Goal: Answer question/provide support: Share knowledge or assist other users

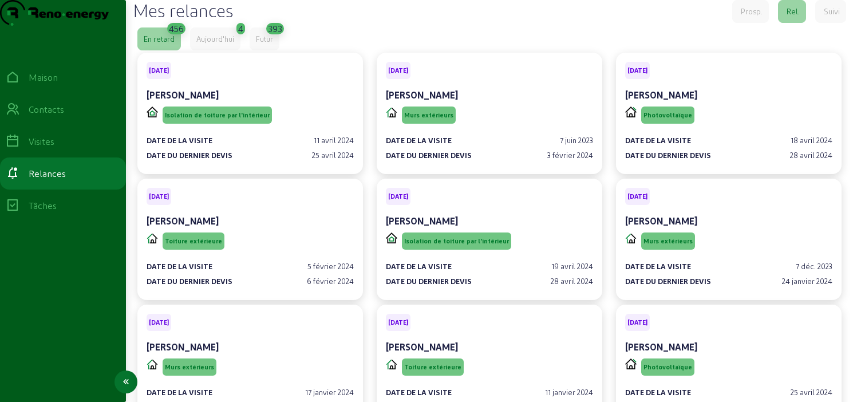
click at [19, 116] on icon at bounding box center [13, 109] width 14 height 14
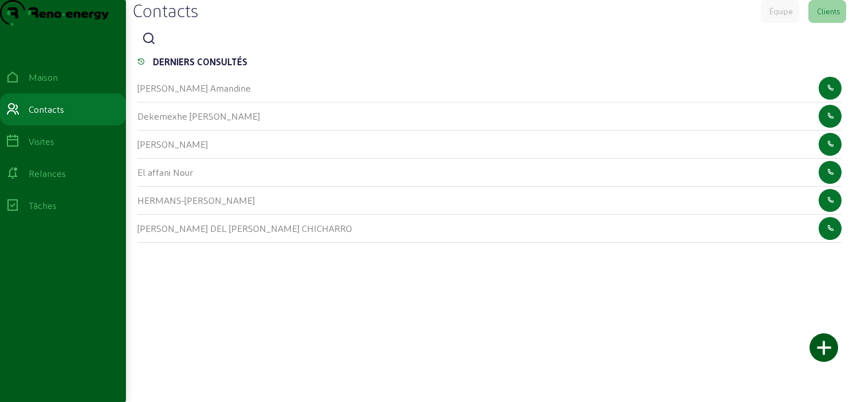
click at [138, 50] on app-list-header "Contacts Équipe Clients" at bounding box center [489, 25] width 713 height 50
click at [149, 46] on icon at bounding box center [149, 39] width 14 height 14
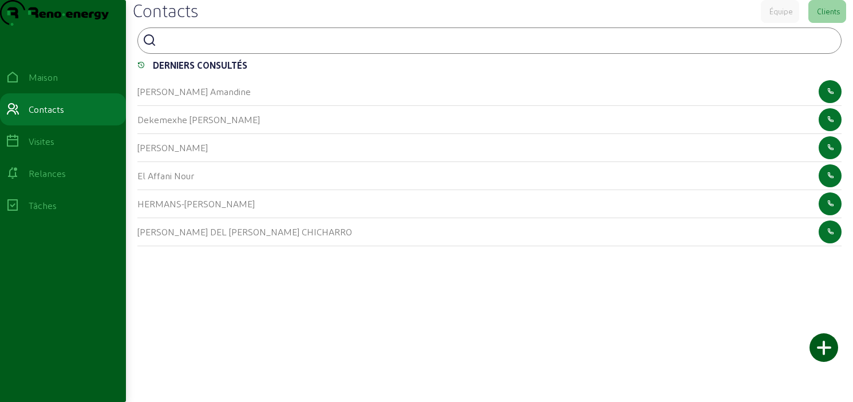
click at [182, 46] on input at bounding box center [212, 40] width 103 height 14
type input "alvoet"
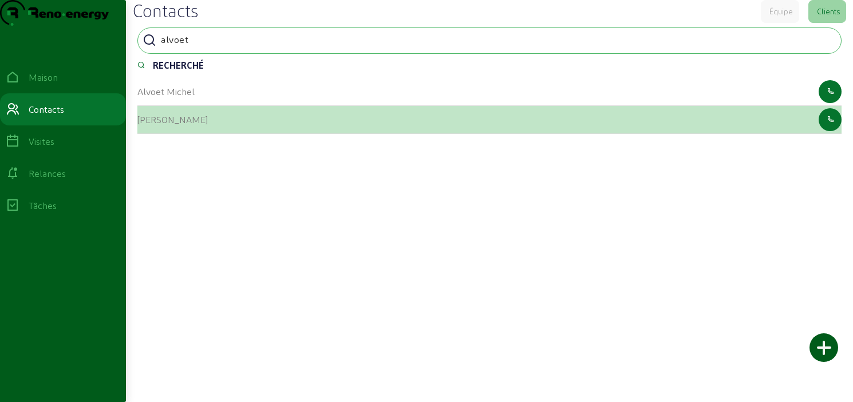
click at [147, 125] on font "[PERSON_NAME]" at bounding box center [172, 119] width 70 height 11
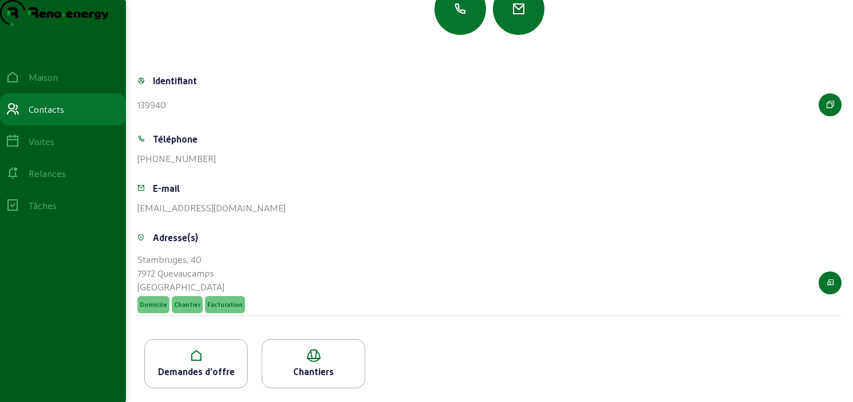
scroll to position [149, 0]
click at [194, 357] on icon at bounding box center [196, 356] width 102 height 14
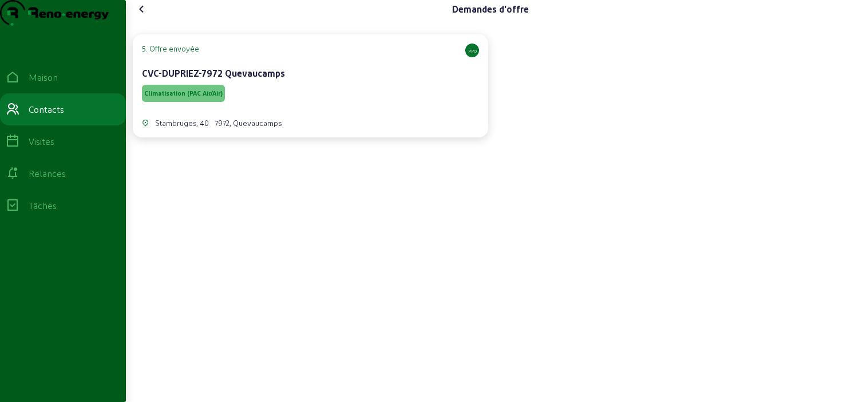
click at [348, 104] on div "Climatisation (PAC Air/Air)" at bounding box center [310, 93] width 337 height 22
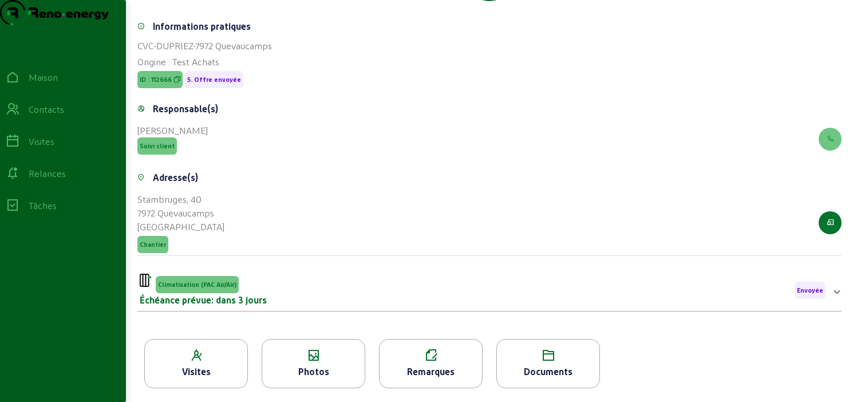
scroll to position [183, 0]
click at [314, 362] on icon at bounding box center [313, 356] width 102 height 14
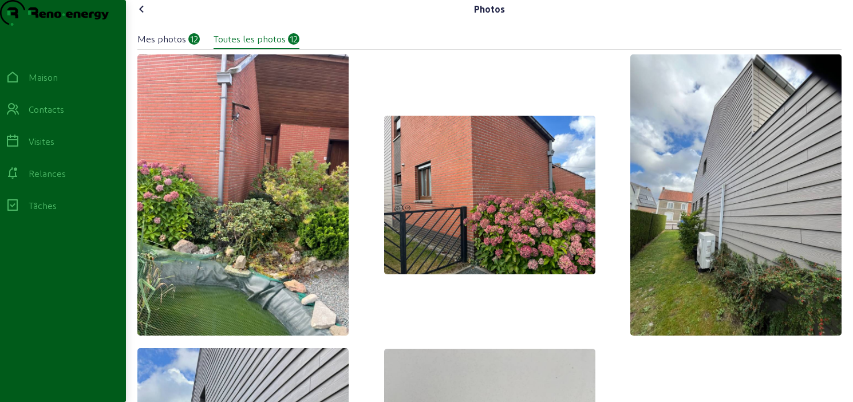
click at [148, 16] on icon at bounding box center [142, 9] width 14 height 14
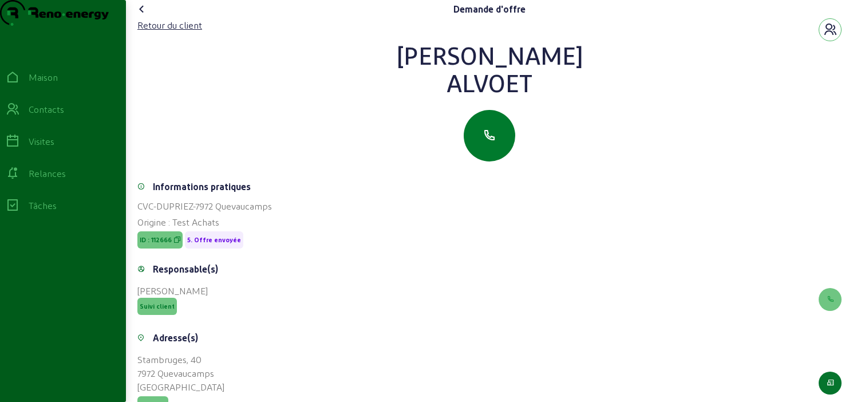
click at [484, 141] on button "button" at bounding box center [490, 136] width 52 height 52
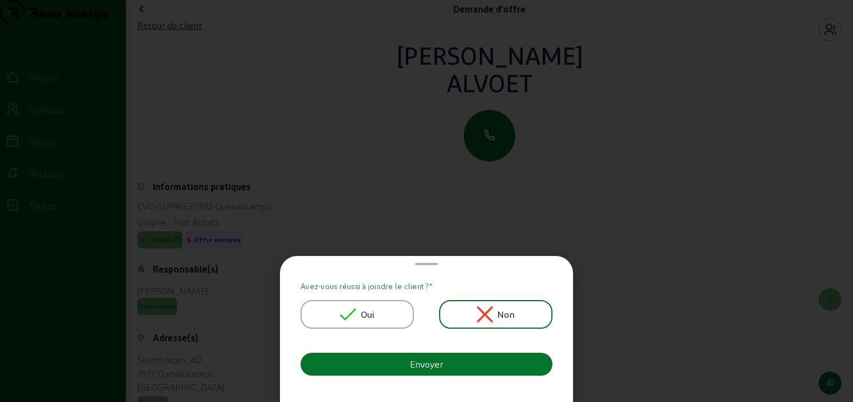
click at [361, 316] on div "Oui" at bounding box center [357, 314] width 35 height 16
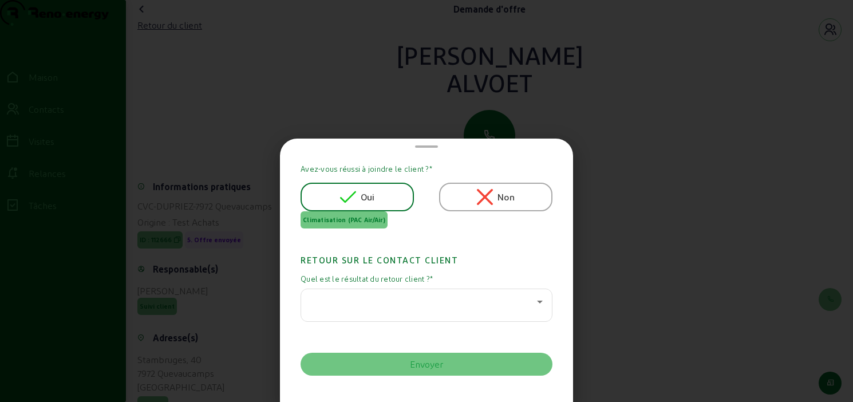
click at [368, 290] on div at bounding box center [426, 305] width 232 height 32
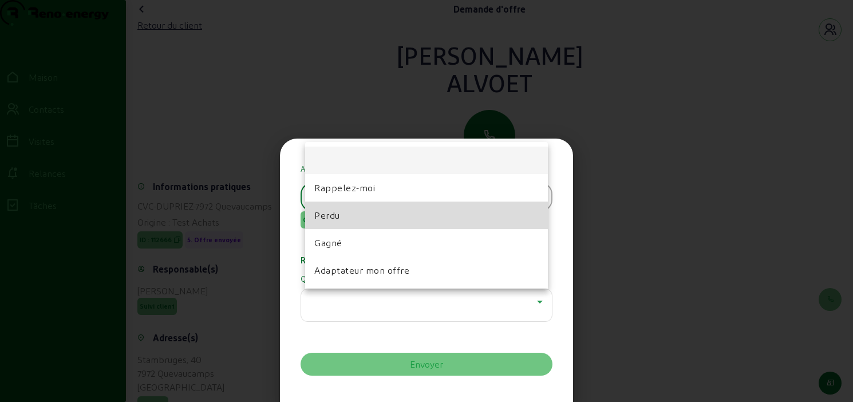
click at [336, 210] on span "Perdu" at bounding box center [327, 215] width 26 height 14
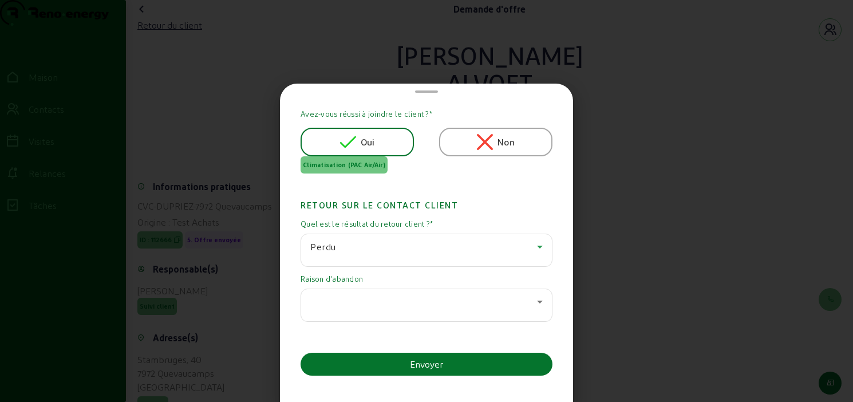
scroll to position [1, 0]
click at [334, 301] on div at bounding box center [423, 302] width 227 height 14
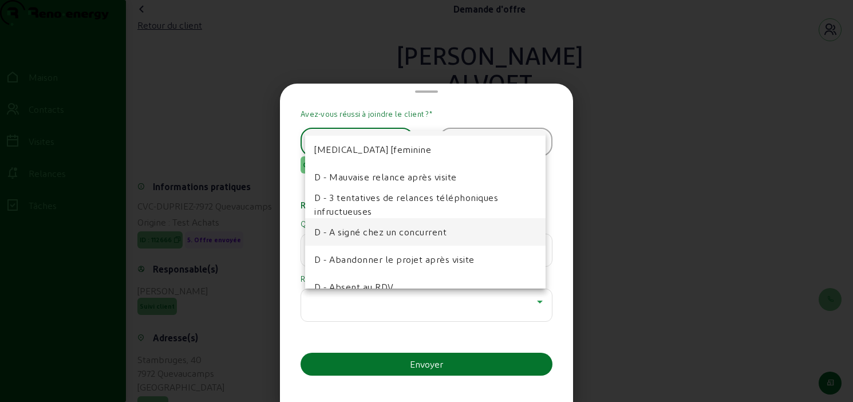
scroll to position [33, 0]
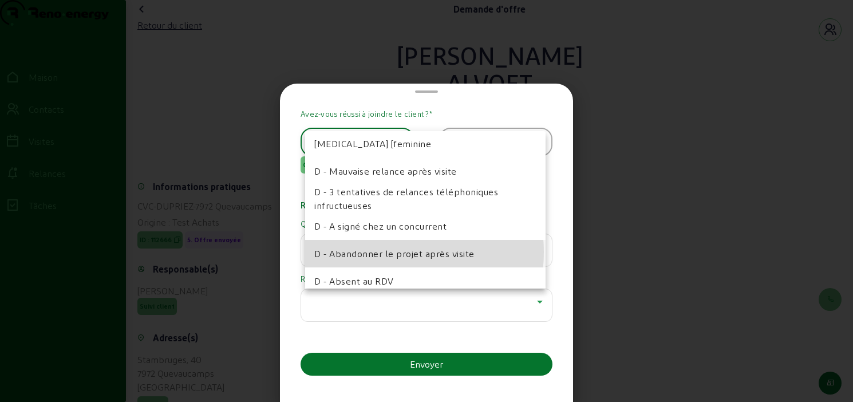
click at [382, 252] on font "D - Abandonner le projet après visite" at bounding box center [394, 253] width 160 height 11
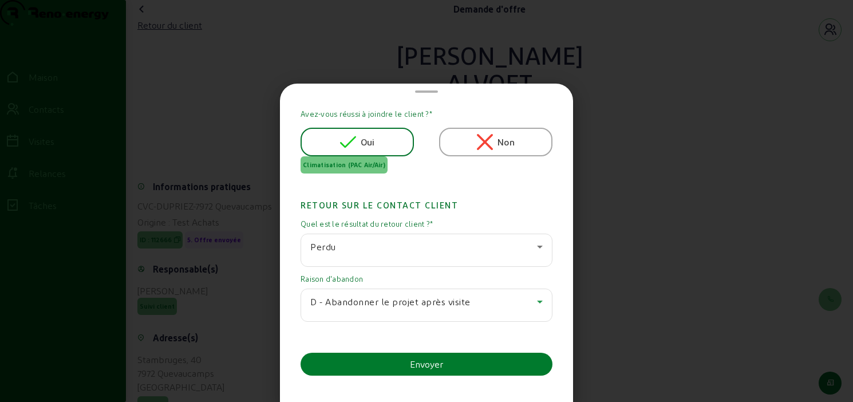
click at [403, 361] on button "Envoyer" at bounding box center [427, 364] width 252 height 23
